Goal: Navigation & Orientation: Find specific page/section

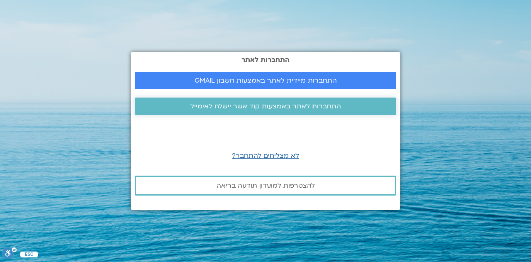
click at [307, 103] on span "התחברות לאתר באמצעות קוד אשר יישלח לאימייל" at bounding box center [265, 105] width 151 height 7
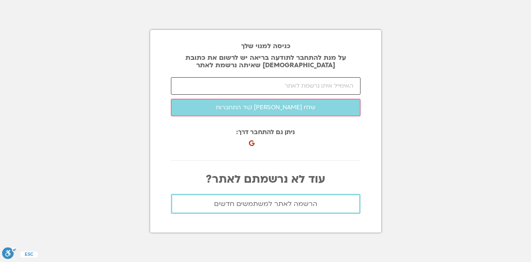
click at [308, 91] on input "email" at bounding box center [265, 85] width 189 height 17
type input "shani9984@gmail.com"
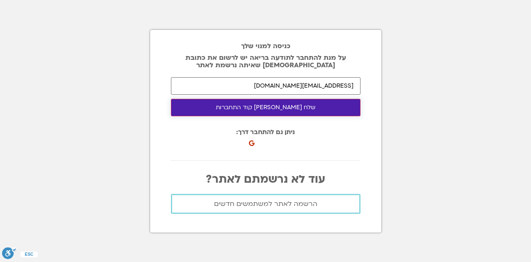
click at [300, 112] on button "שלח לי קוד התחברות" at bounding box center [265, 107] width 189 height 17
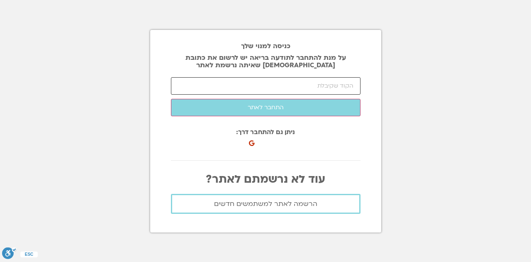
click at [231, 88] on input "number" at bounding box center [265, 85] width 189 height 17
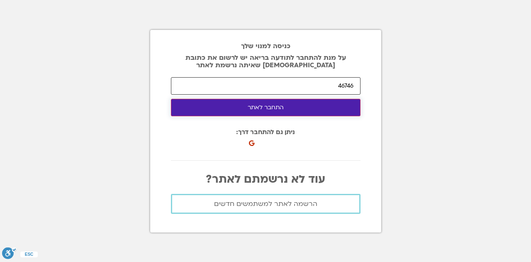
type input "46746"
click at [227, 102] on button "התחבר לאתר" at bounding box center [265, 107] width 189 height 17
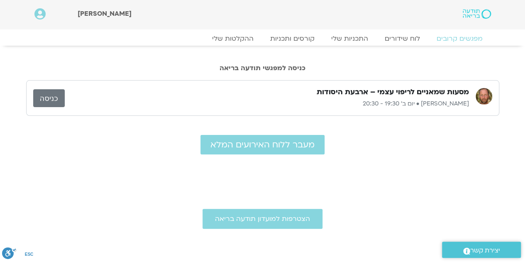
click at [61, 100] on link "כניסה" at bounding box center [49, 98] width 32 height 18
